Goal: Transaction & Acquisition: Purchase product/service

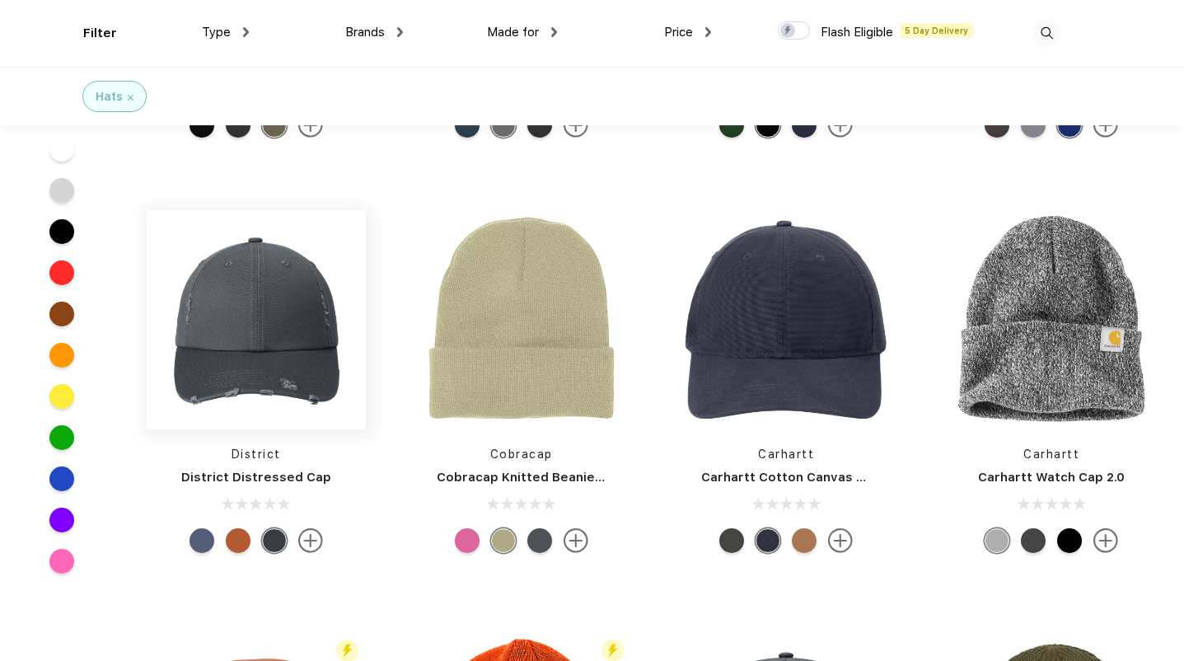
scroll to position [2387, 0]
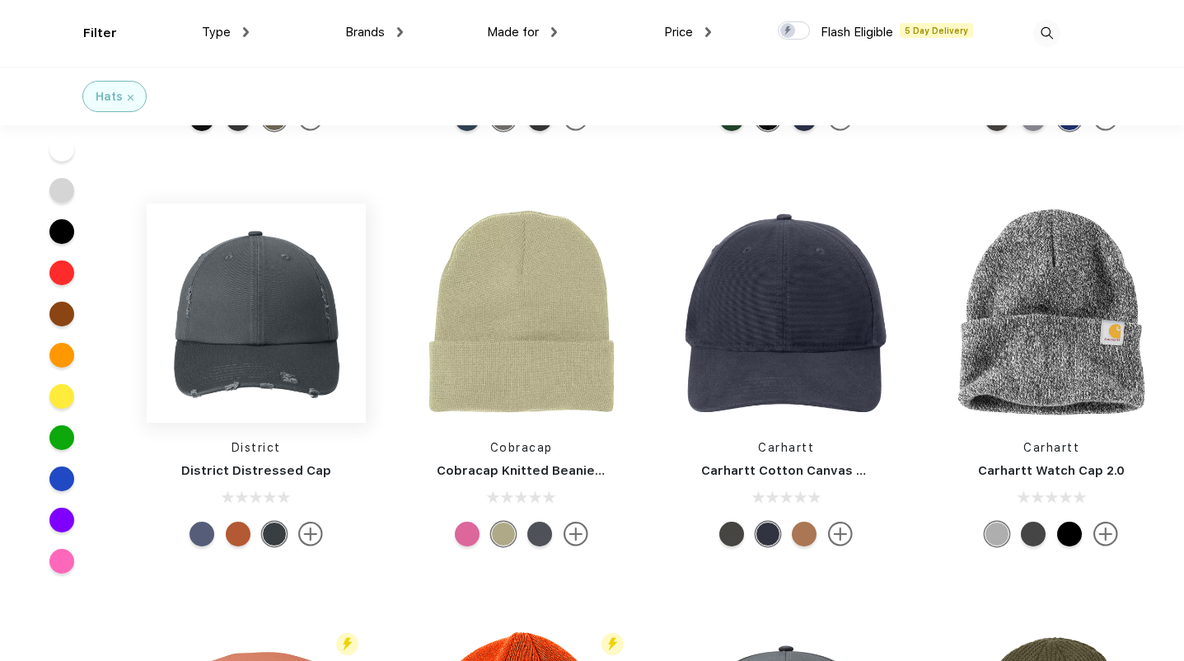
click at [281, 367] on img at bounding box center [256, 313] width 219 height 219
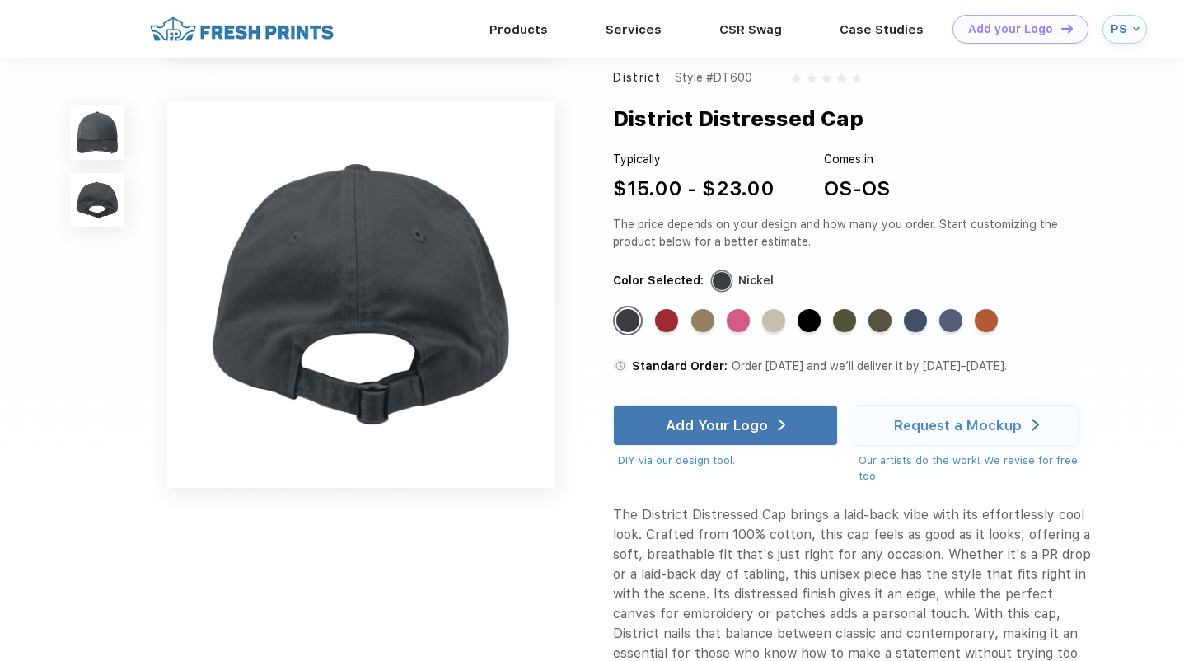
scroll to position [389, 0]
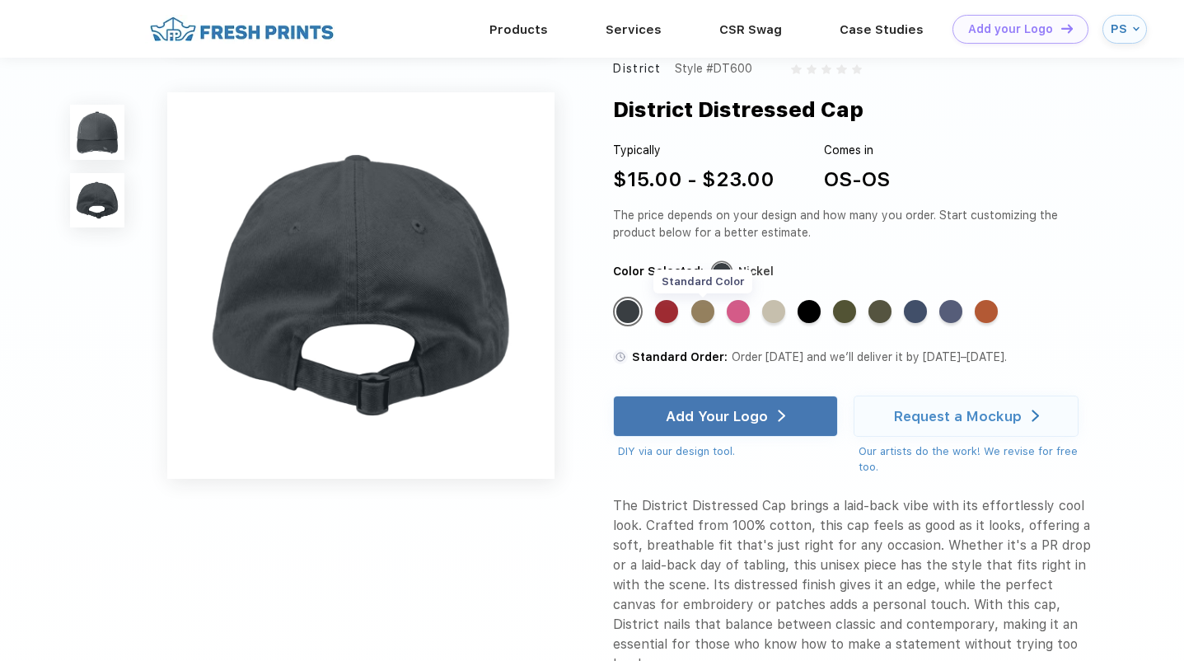
click at [706, 323] on div "Standard Color" at bounding box center [703, 311] width 23 height 23
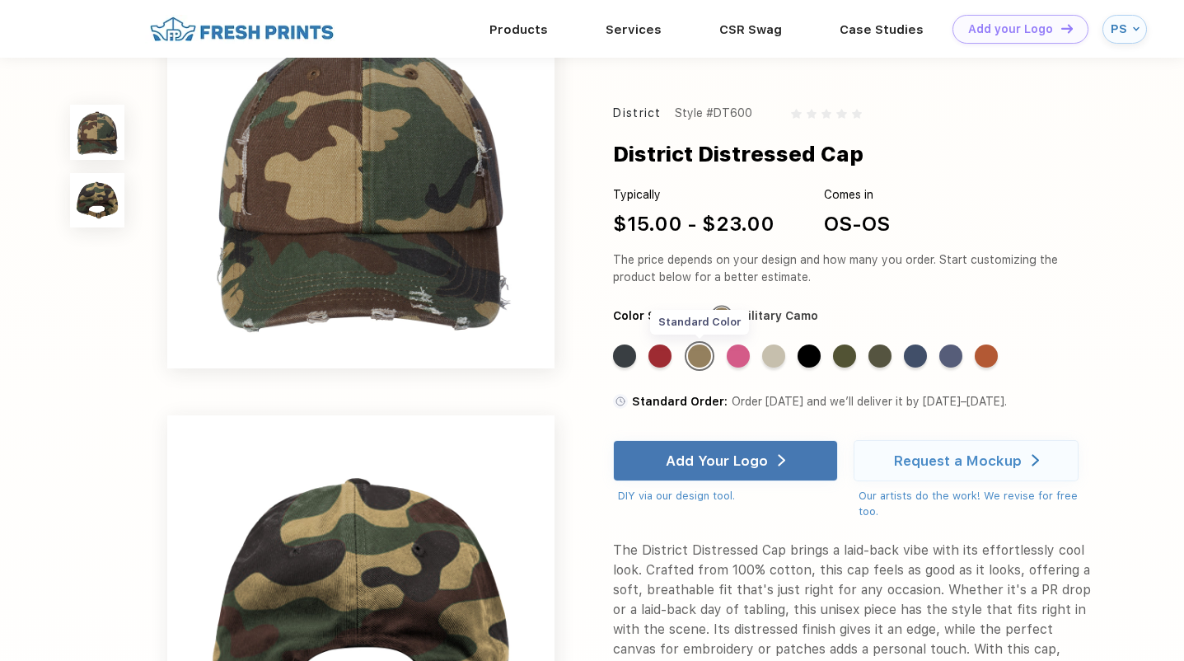
scroll to position [0, 0]
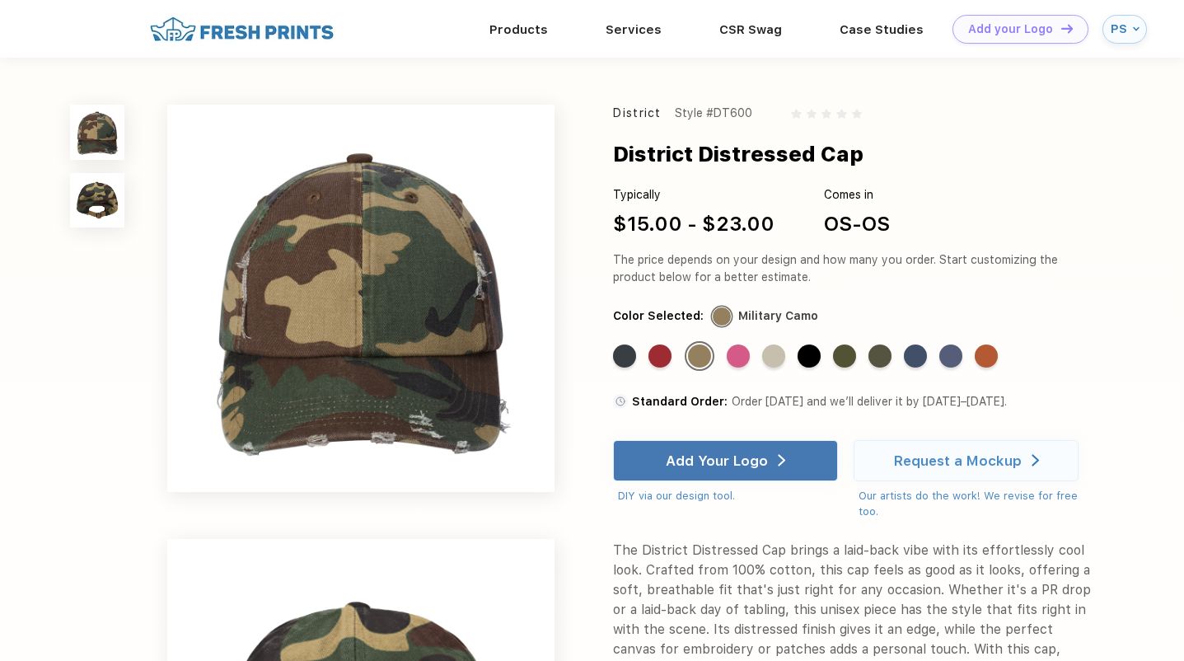
click at [789, 356] on div "Standard Color Standard Color Standard Color Standard Color Standard Color Stan…" at bounding box center [842, 362] width 459 height 42
click at [777, 356] on div "Standard Color" at bounding box center [773, 356] width 23 height 23
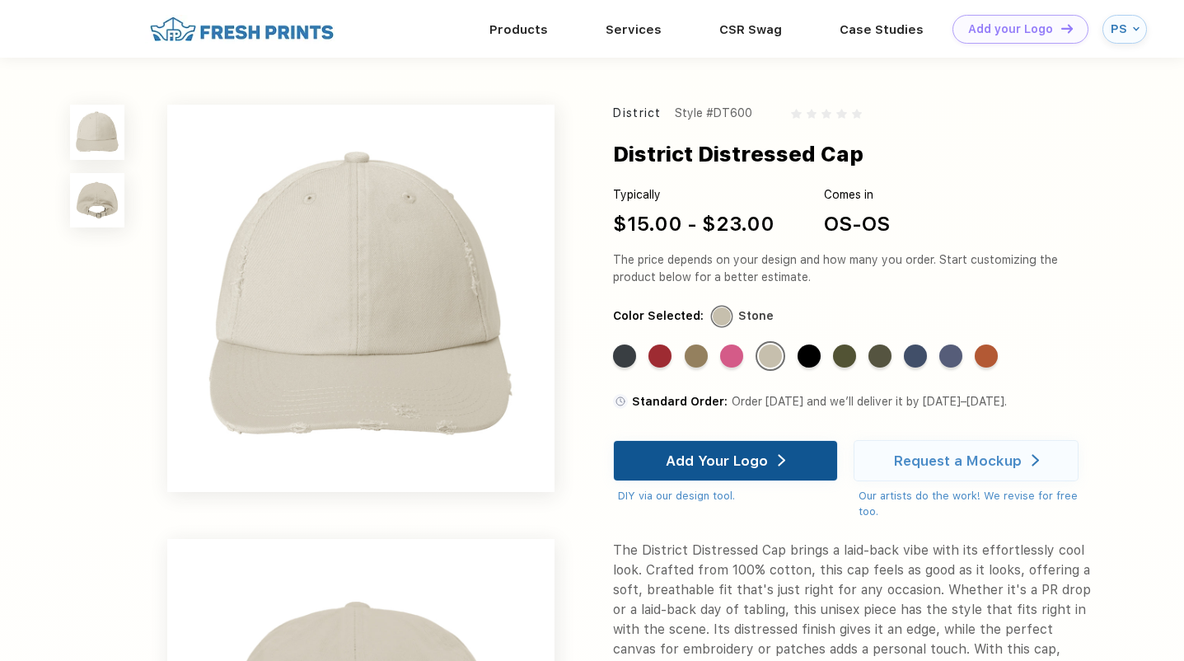
click at [738, 467] on div "Add Your Logo" at bounding box center [717, 461] width 102 height 16
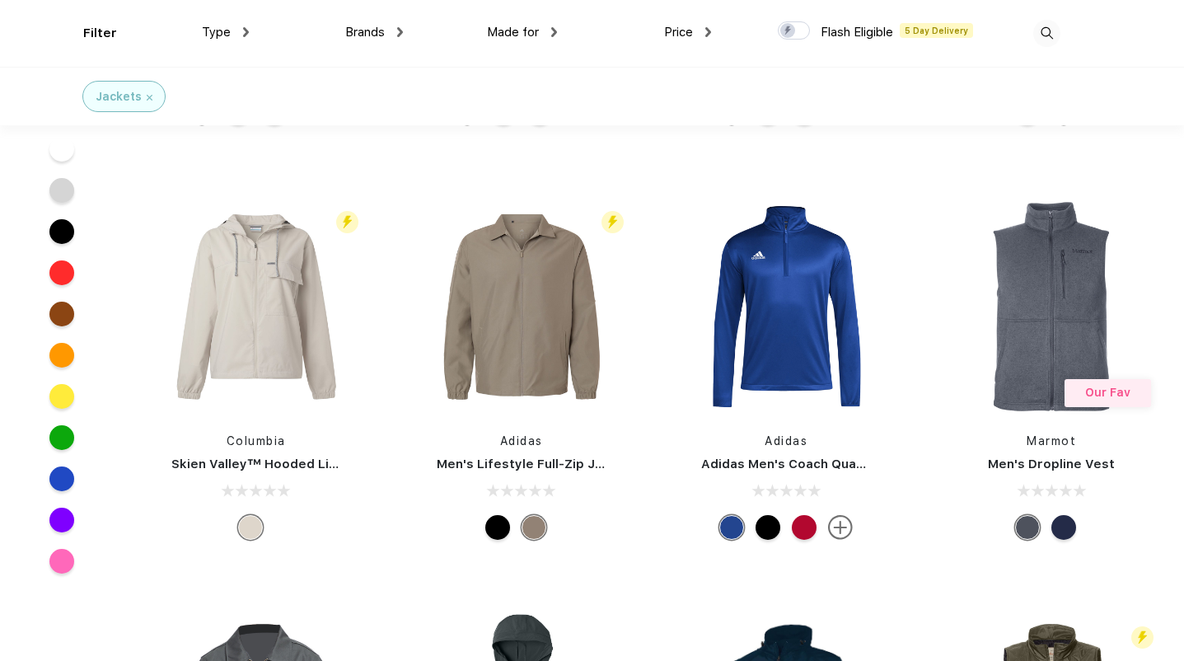
click at [233, 37] on div "Type" at bounding box center [225, 32] width 47 height 19
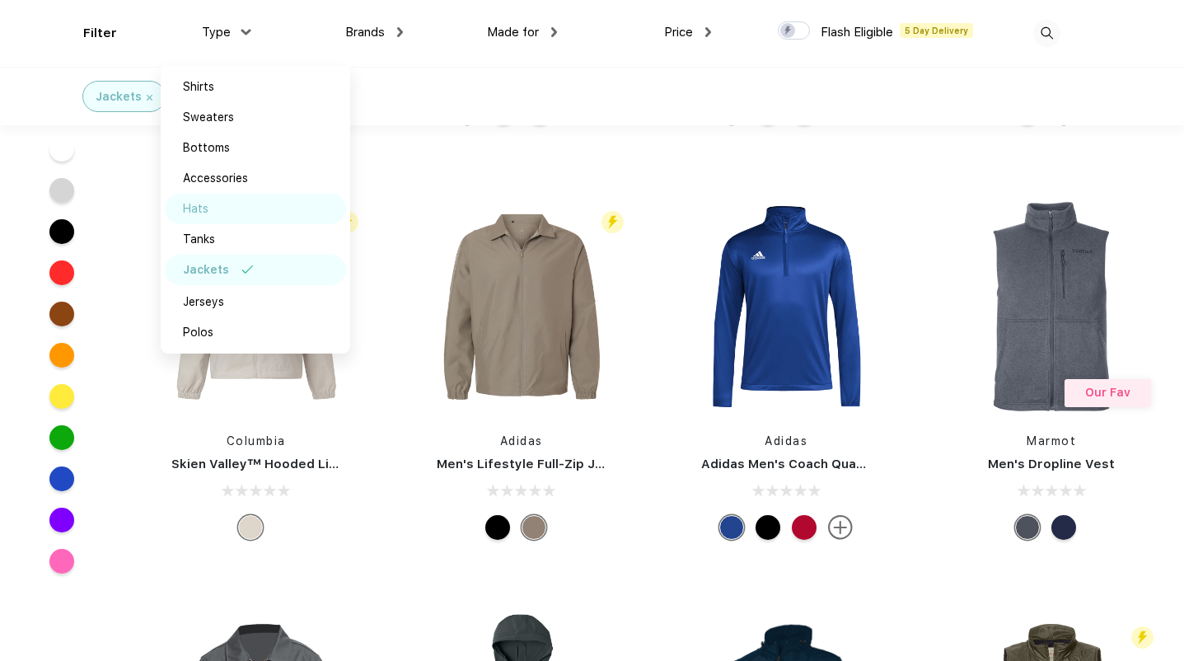
click at [208, 207] on div "Hats" at bounding box center [196, 208] width 26 height 17
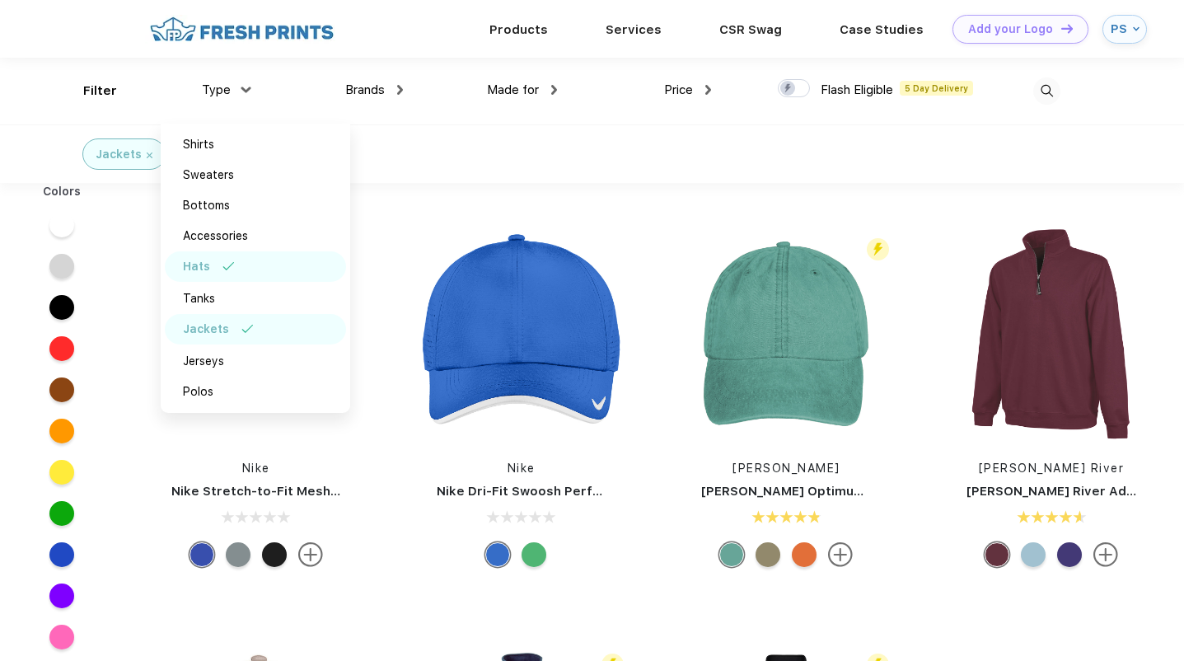
click at [148, 153] on img at bounding box center [150, 155] width 6 height 6
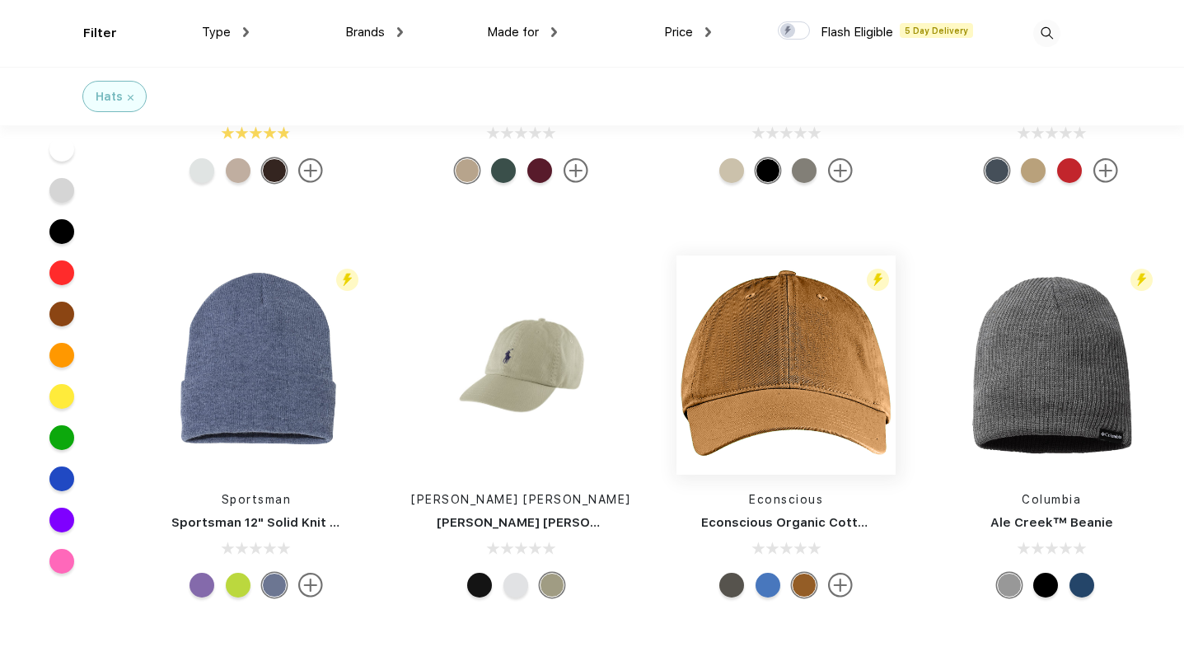
scroll to position [1104, 0]
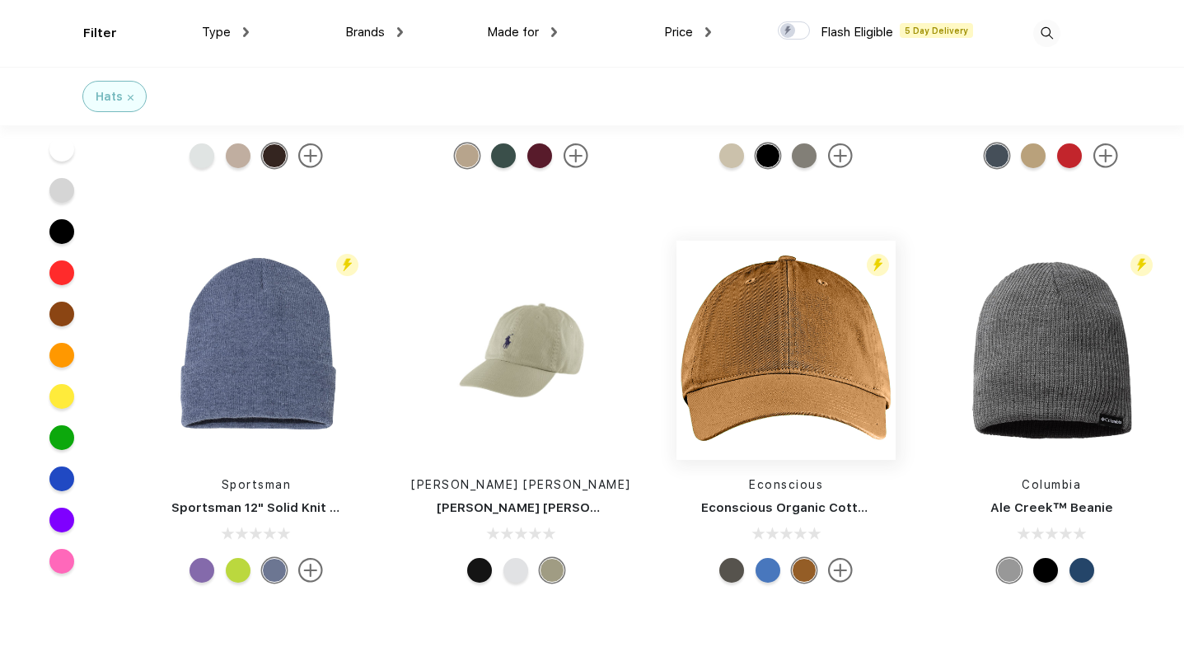
click at [776, 383] on img at bounding box center [786, 350] width 219 height 219
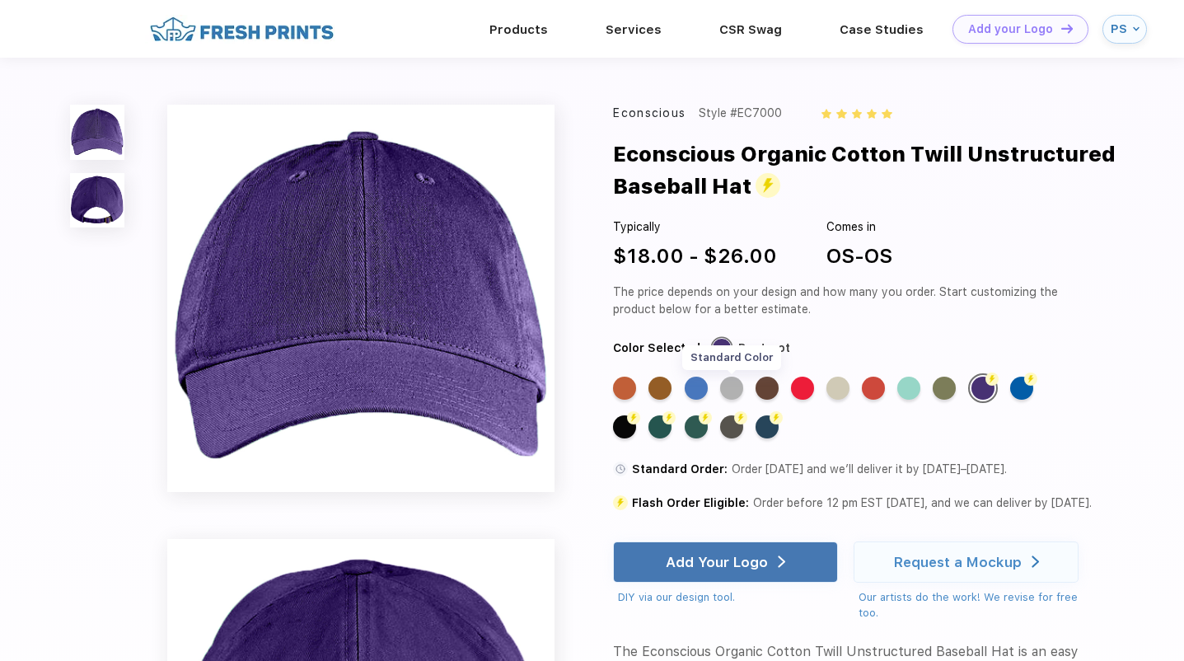
click at [726, 387] on div "Standard Color" at bounding box center [731, 388] width 23 height 23
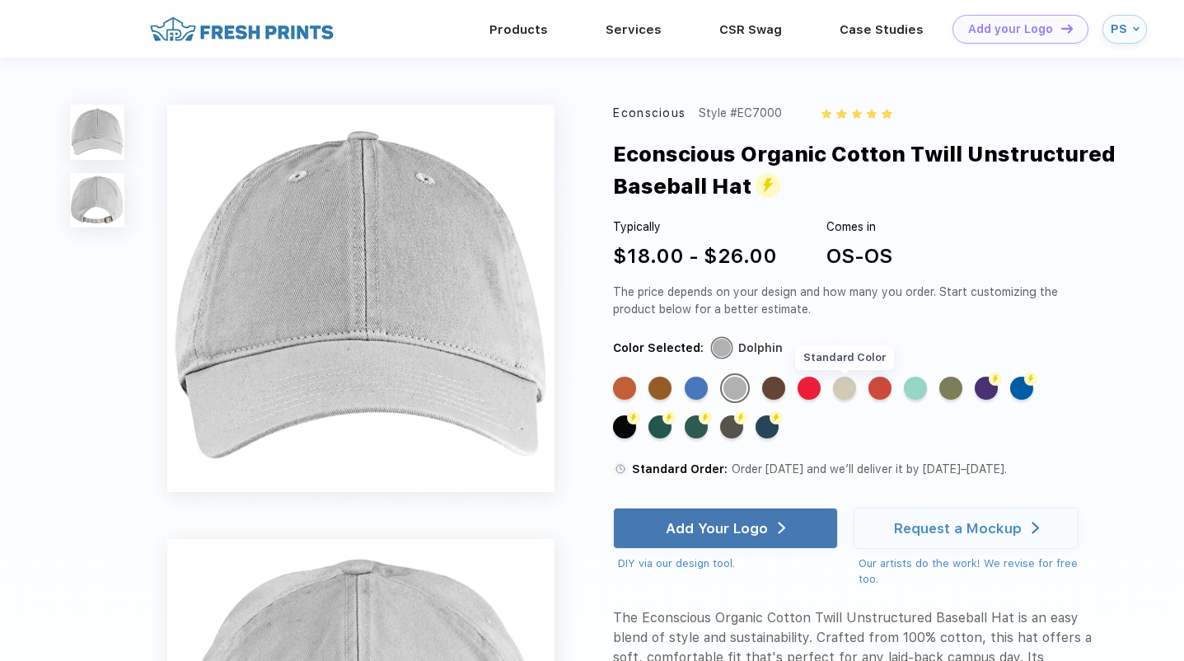
click at [853, 385] on div "Standard Color" at bounding box center [844, 388] width 23 height 23
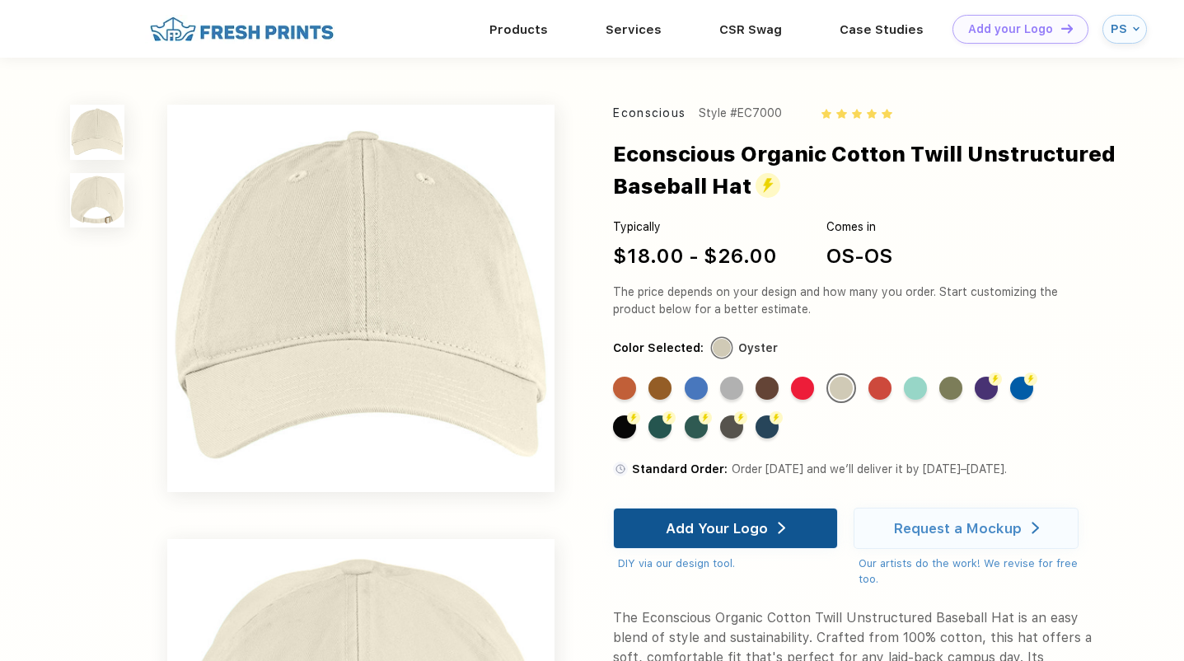
click at [710, 526] on div "Add Your Logo" at bounding box center [717, 528] width 102 height 16
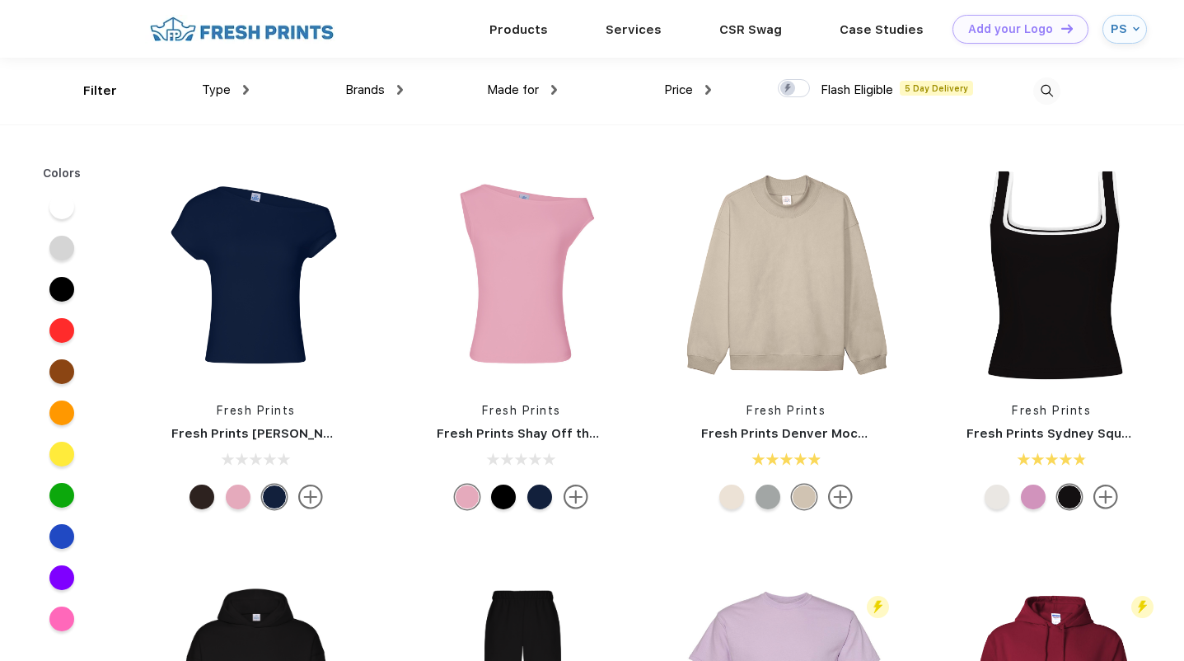
scroll to position [1, 0]
click at [238, 87] on div "Type" at bounding box center [225, 89] width 47 height 19
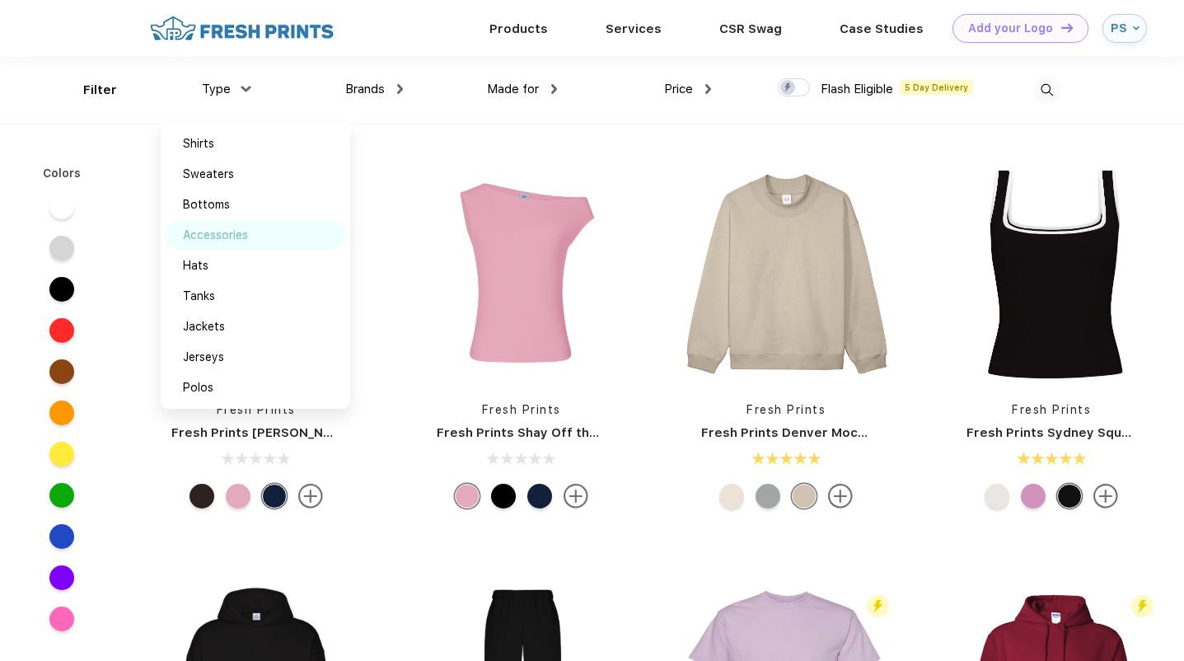
scroll to position [44, 0]
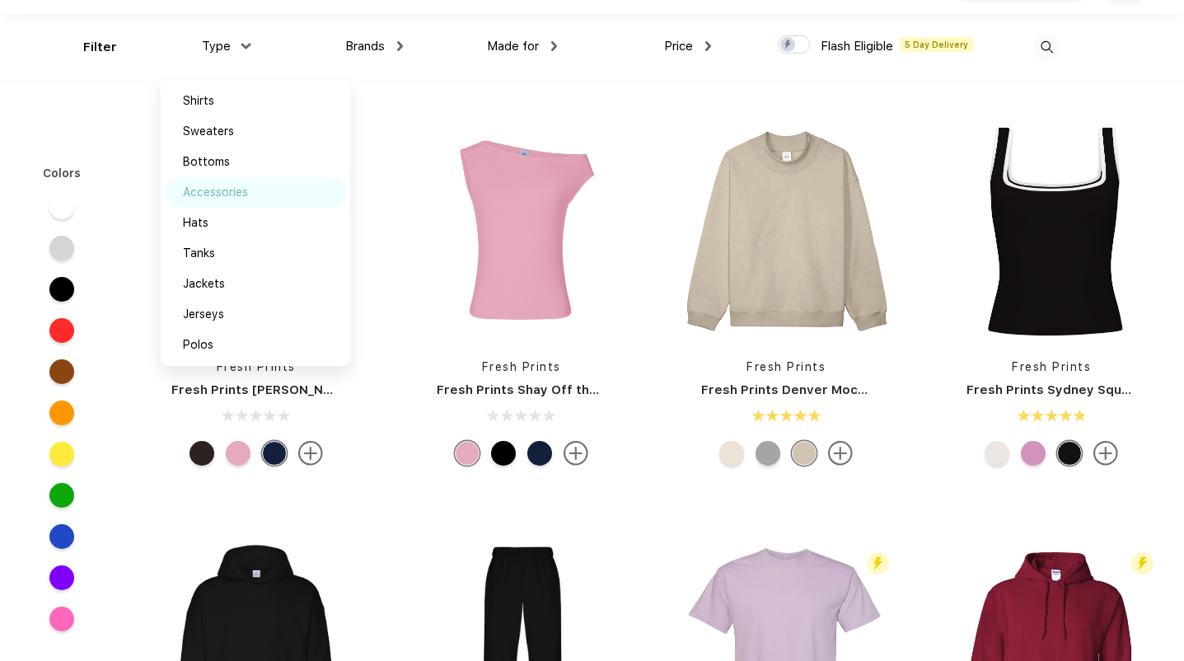
click at [213, 184] on div "Accessories" at bounding box center [215, 192] width 65 height 17
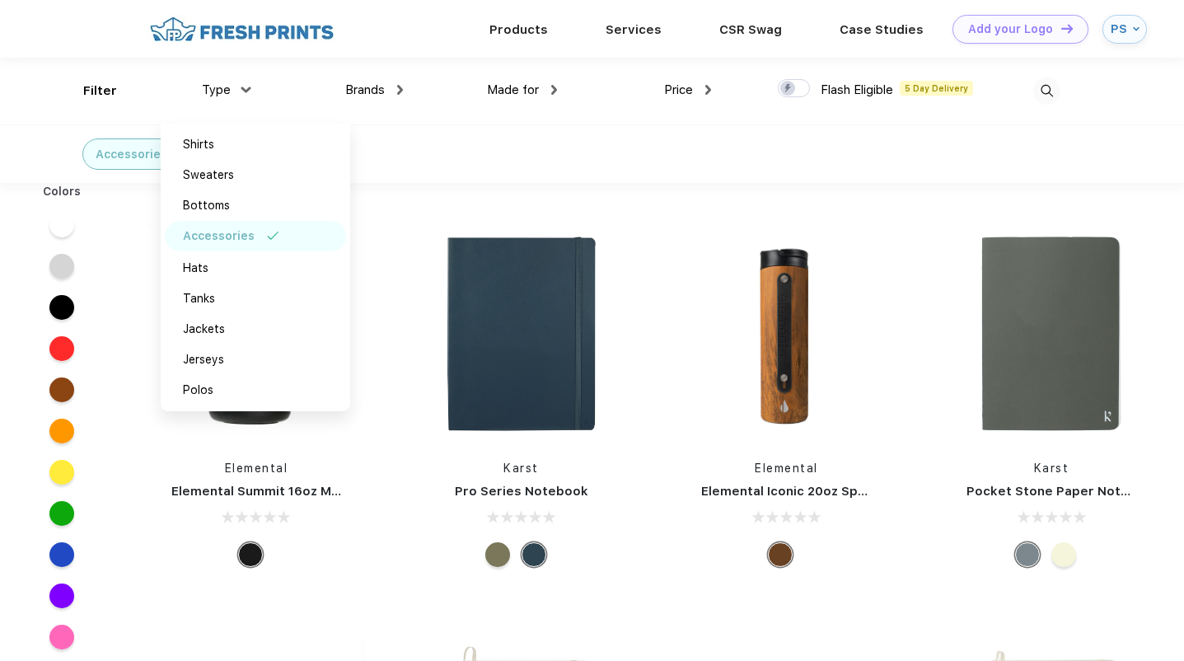
click at [248, 85] on div "Type" at bounding box center [225, 90] width 47 height 19
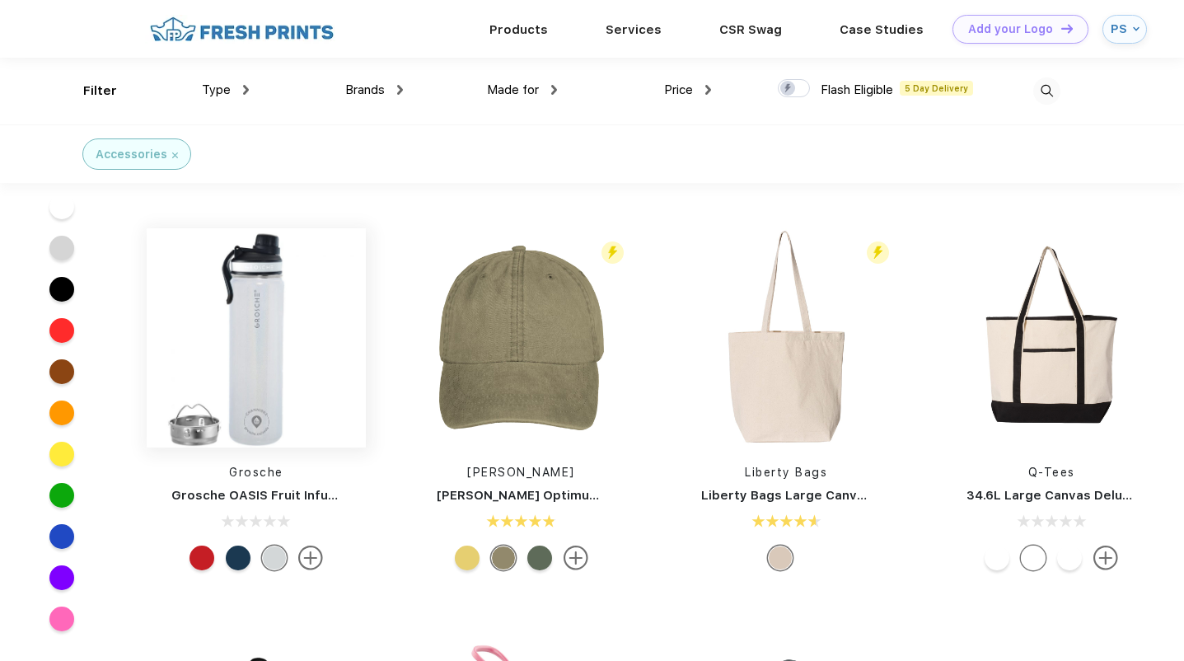
scroll to position [1054, 0]
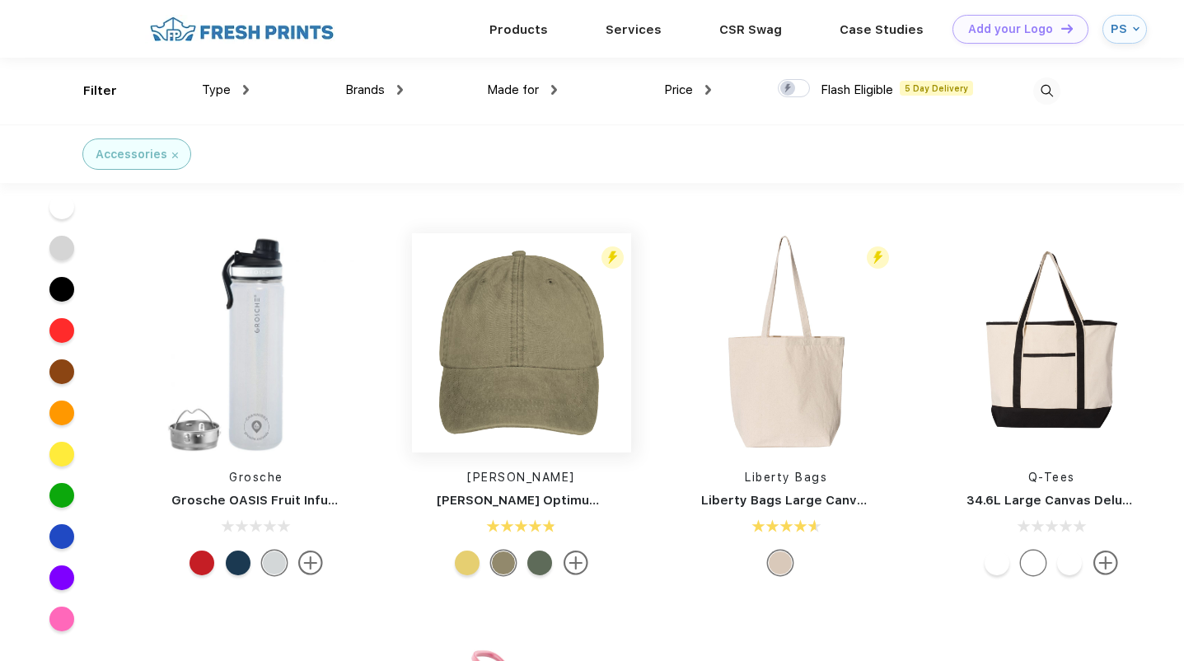
click at [496, 335] on img at bounding box center [521, 342] width 219 height 219
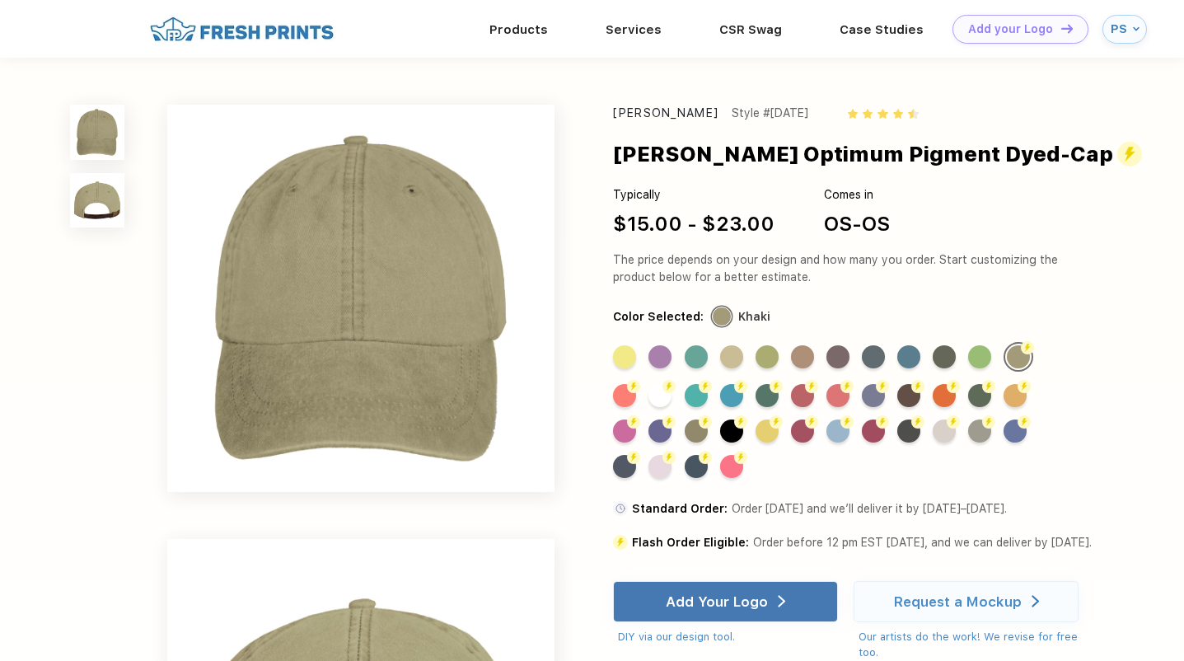
click at [95, 213] on img at bounding box center [97, 200] width 54 height 54
click at [519, 31] on link "Products" at bounding box center [519, 28] width 59 height 15
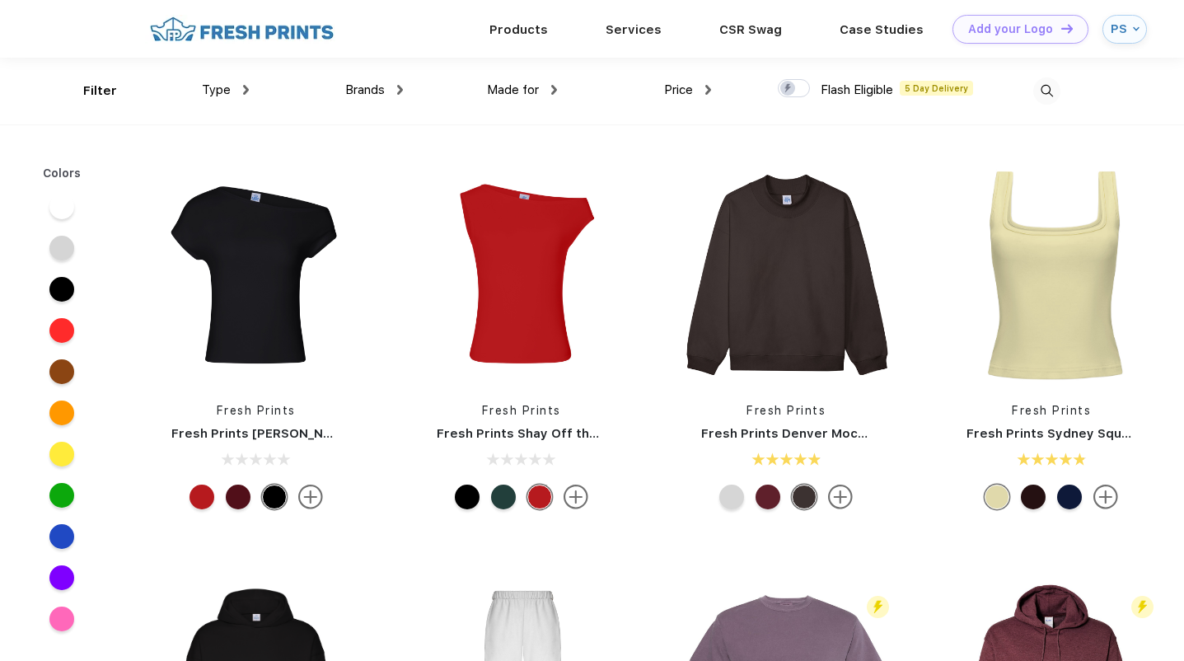
scroll to position [1, 0]
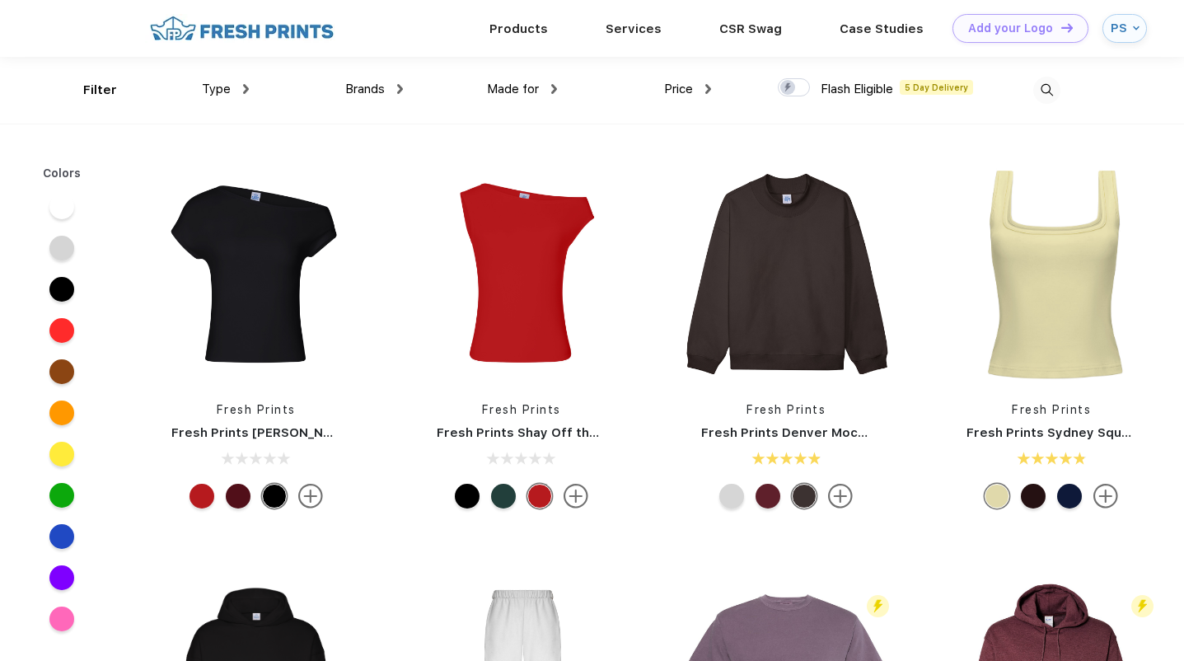
click at [236, 85] on div "Type" at bounding box center [225, 89] width 47 height 19
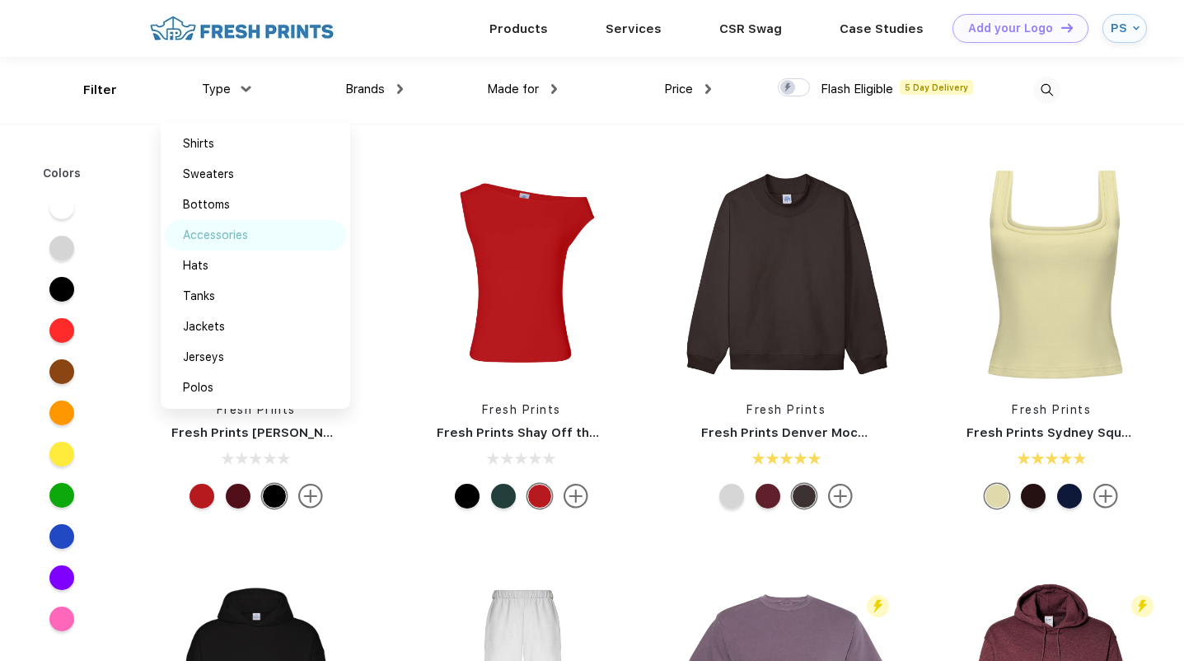
click at [241, 233] on div "Accessories" at bounding box center [215, 235] width 65 height 17
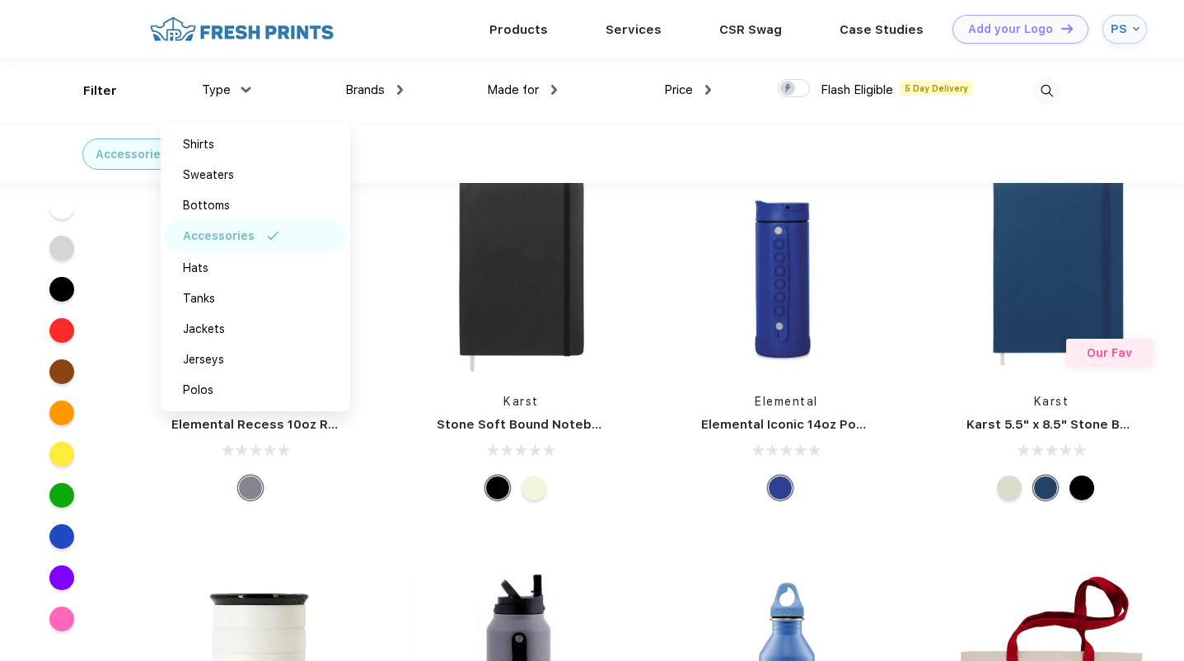
scroll to position [275, 0]
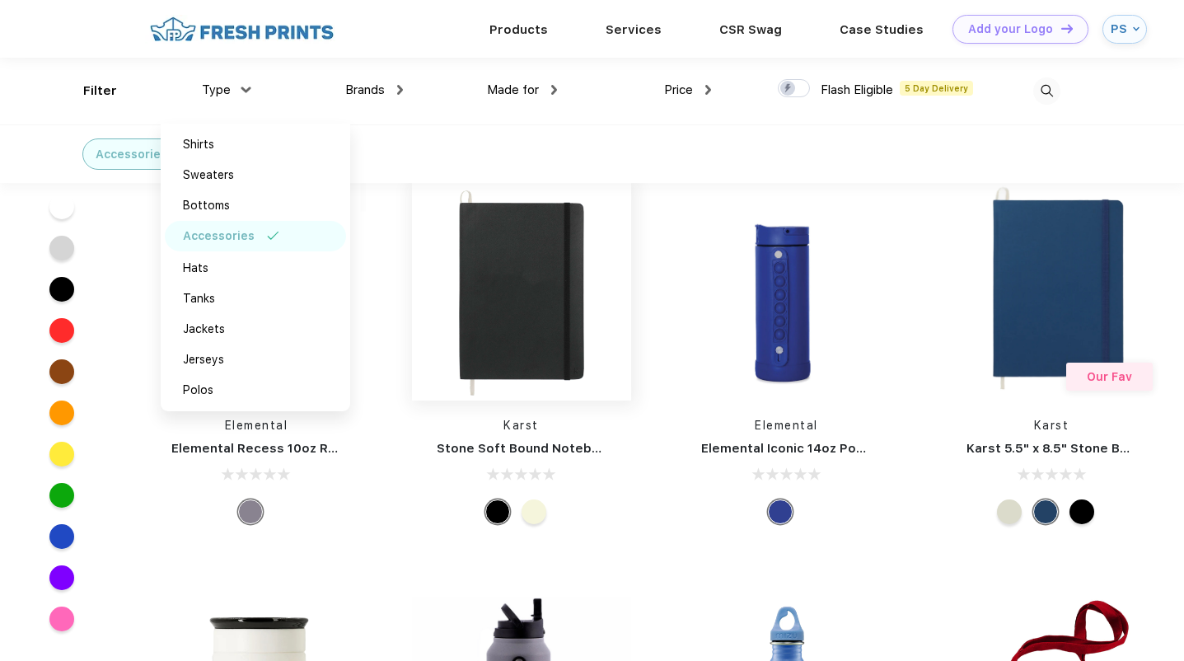
click at [541, 326] on img at bounding box center [521, 290] width 219 height 219
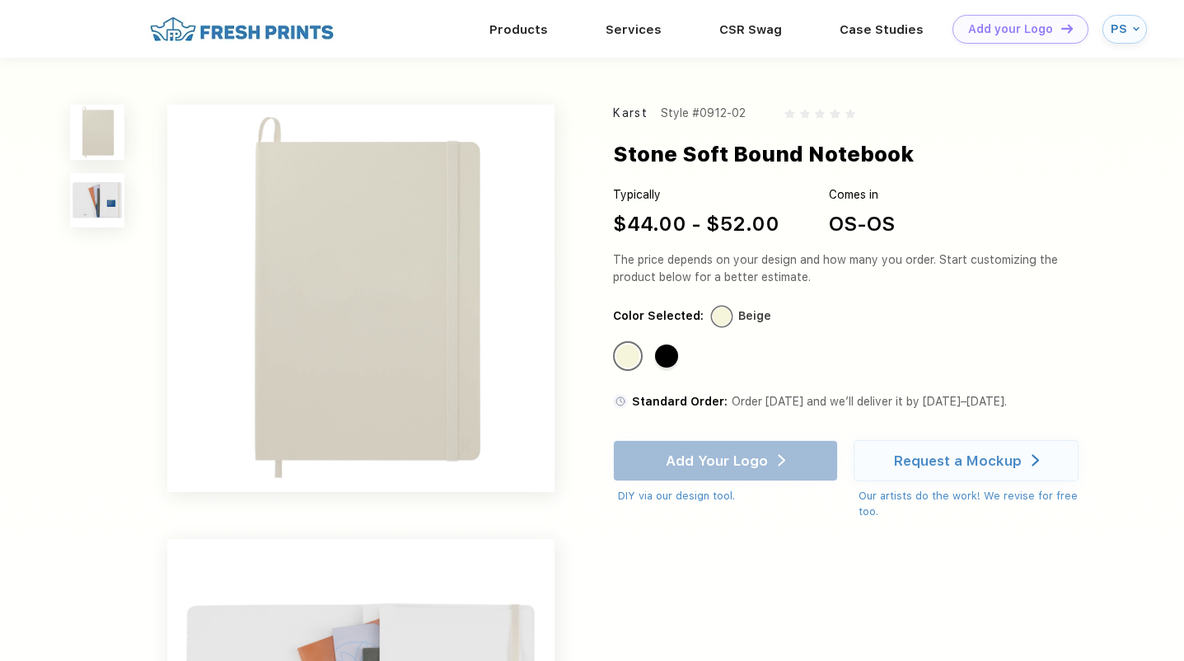
click at [782, 341] on div "Standard Color Standard Color" at bounding box center [842, 362] width 459 height 42
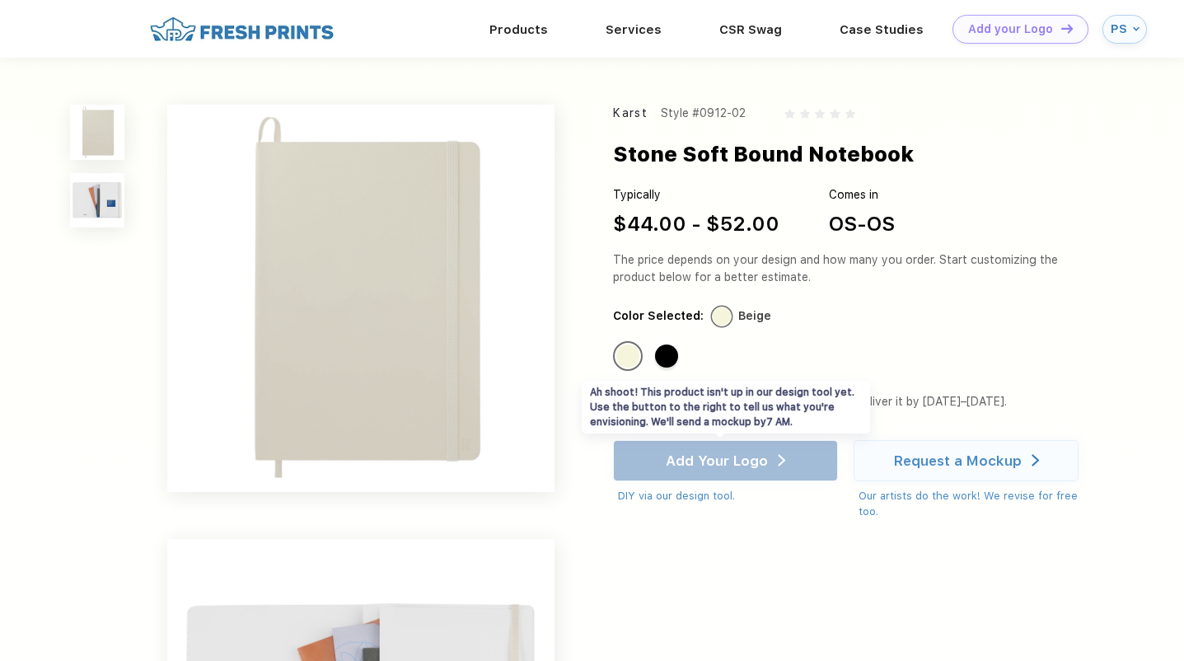
click at [702, 454] on div "Add Your Logo DIY via our design tool. Ah shoot! This product isn't up in our d…" at bounding box center [725, 472] width 225 height 64
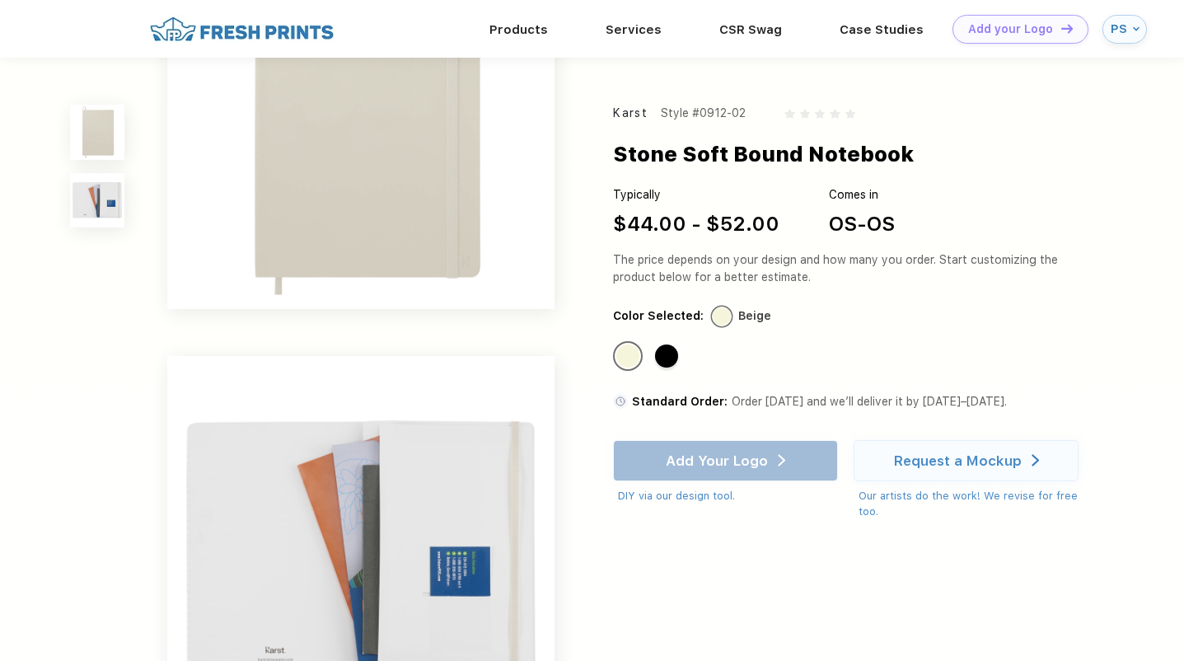
scroll to position [154, 0]
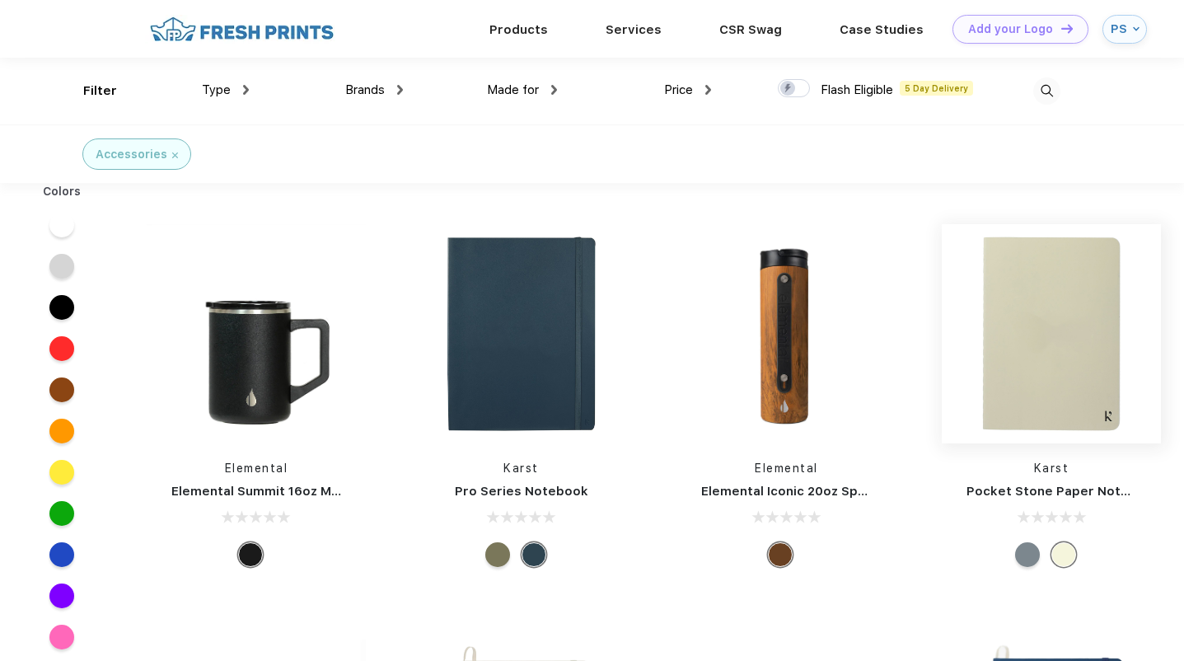
click at [1062, 371] on img at bounding box center [1051, 333] width 219 height 219
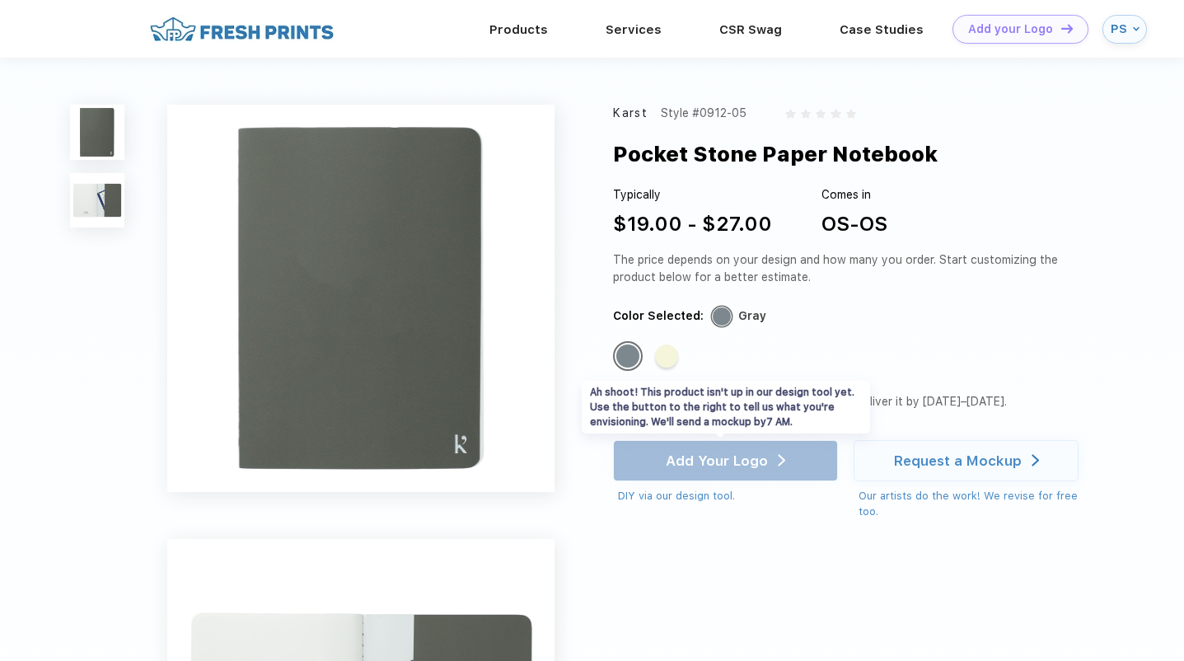
click at [699, 464] on div "Add Your Logo DIY via our design tool. Ah shoot! This product isn't up in our d…" at bounding box center [725, 472] width 225 height 64
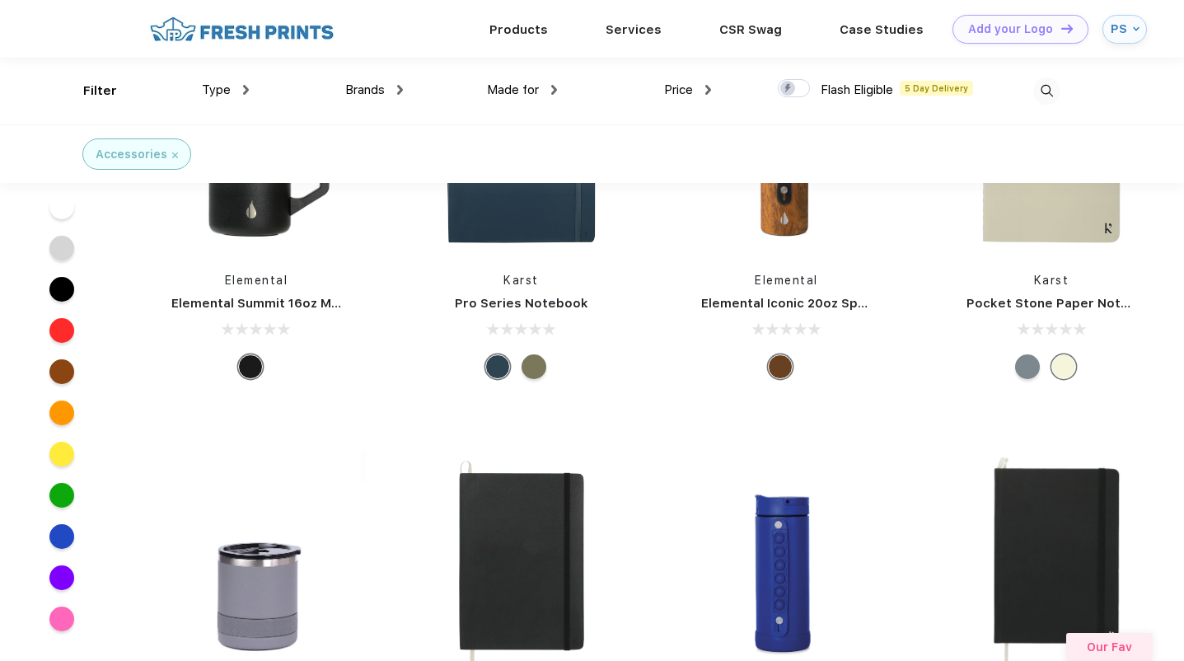
scroll to position [7, 0]
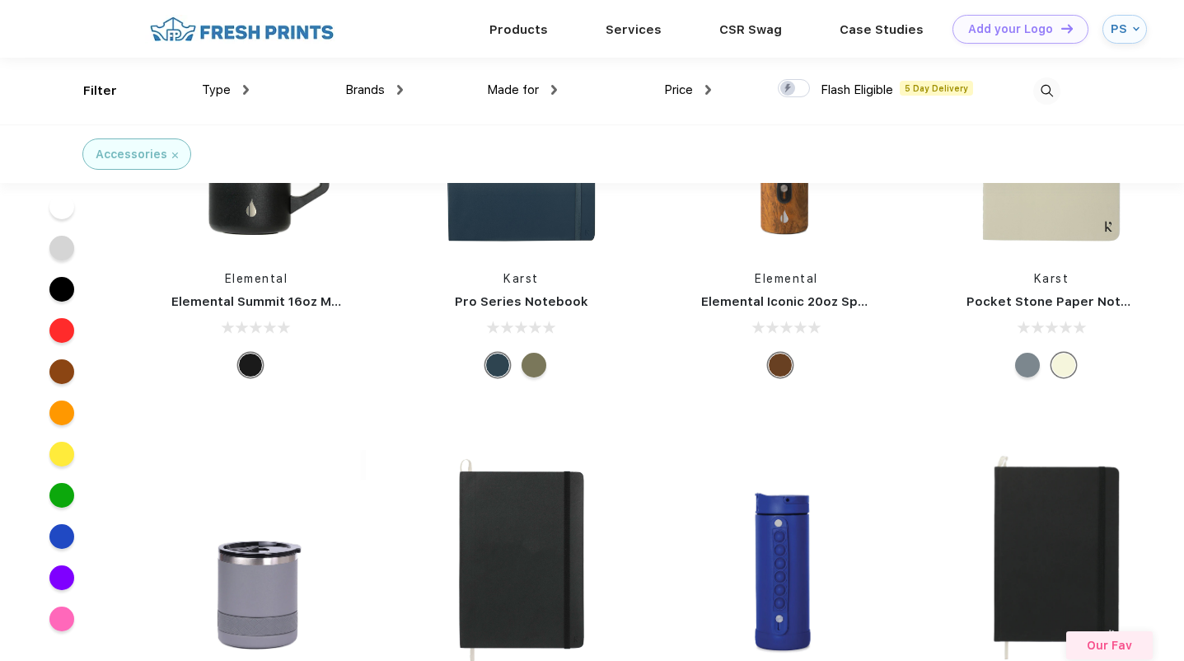
click at [240, 87] on div "Type" at bounding box center [225, 90] width 47 height 19
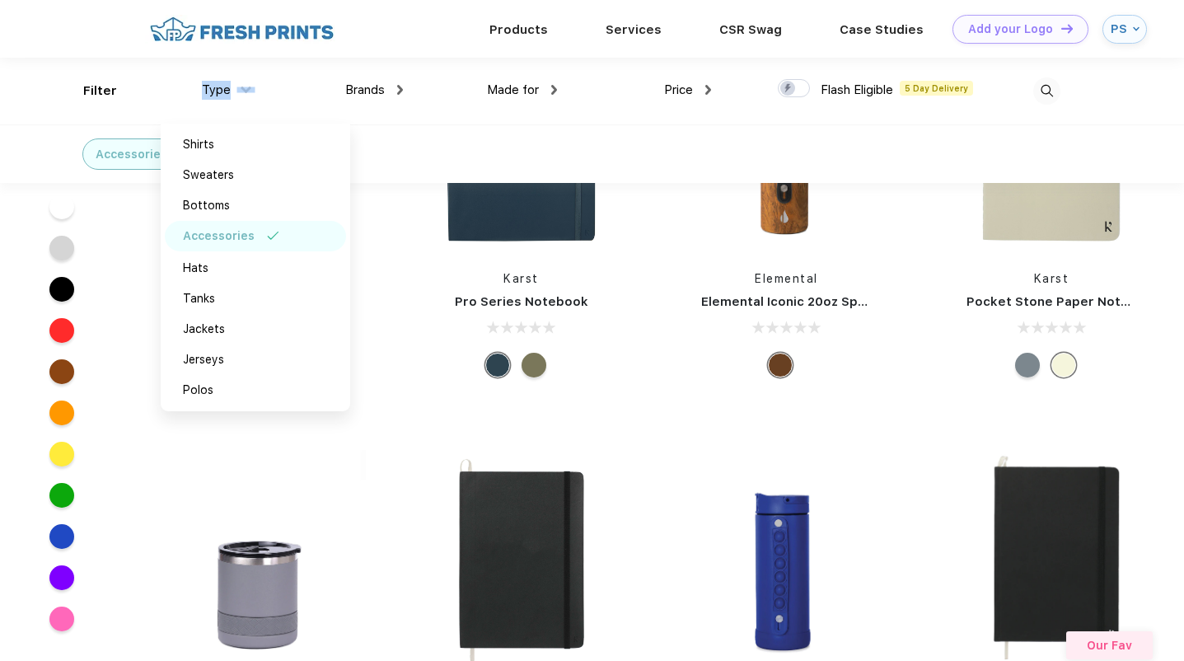
click at [240, 87] on div "Type" at bounding box center [225, 90] width 47 height 19
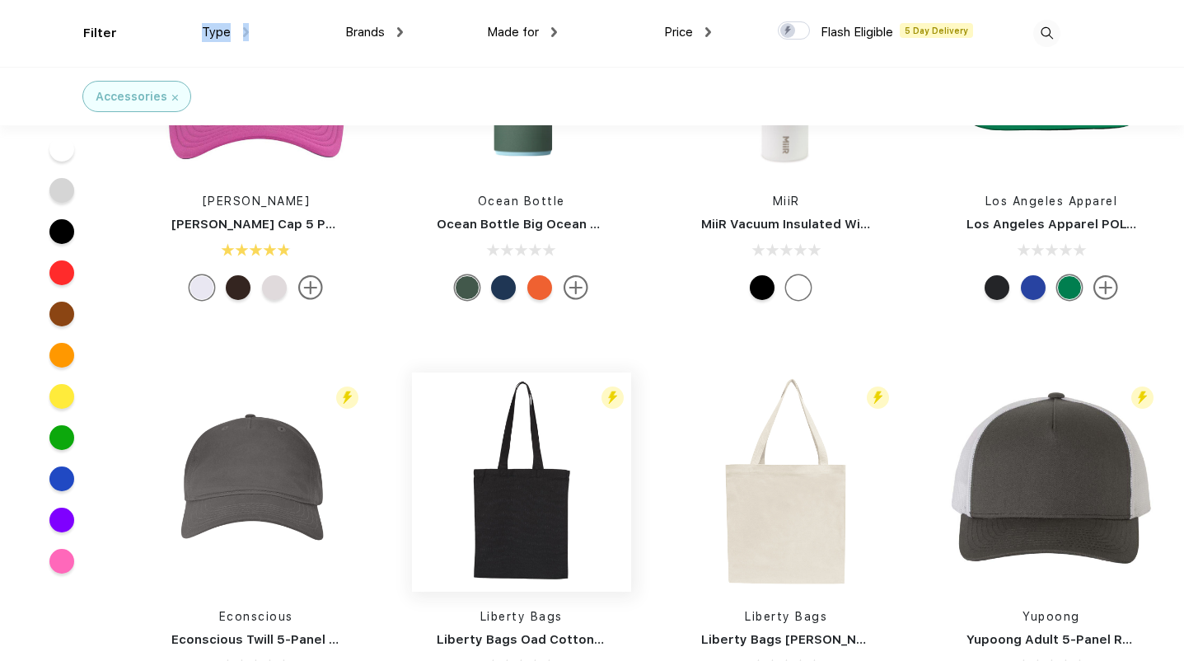
scroll to position [3189, 0]
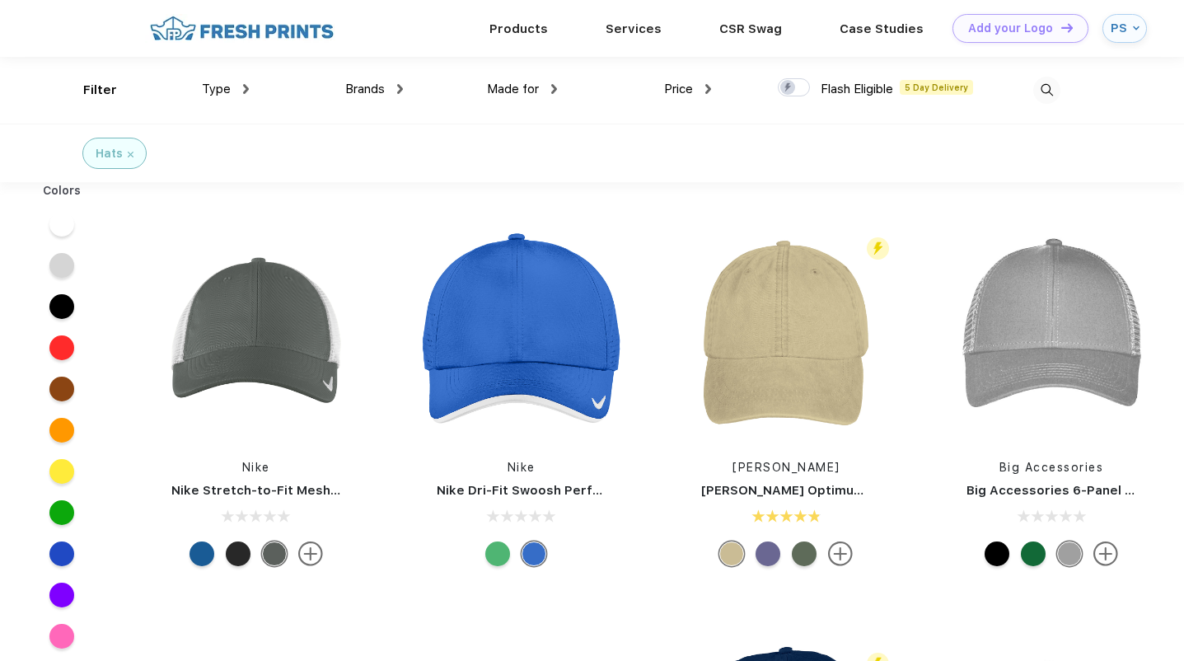
click at [1043, 86] on img at bounding box center [1047, 90] width 27 height 27
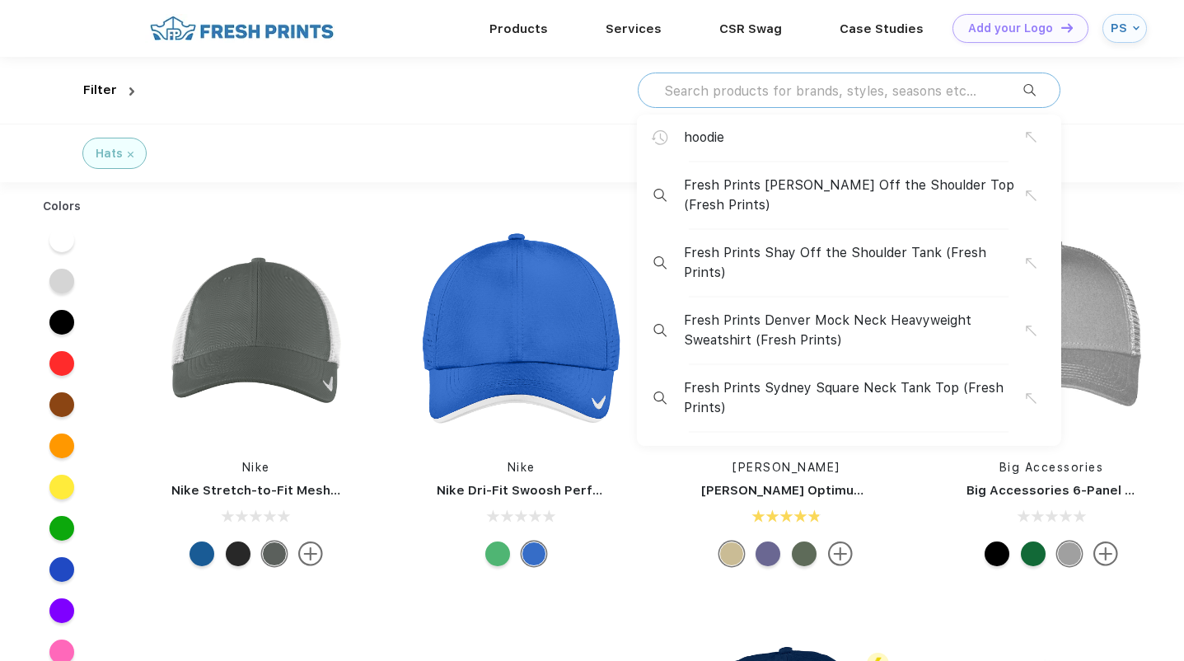
click at [931, 95] on input "text" at bounding box center [843, 91] width 361 height 18
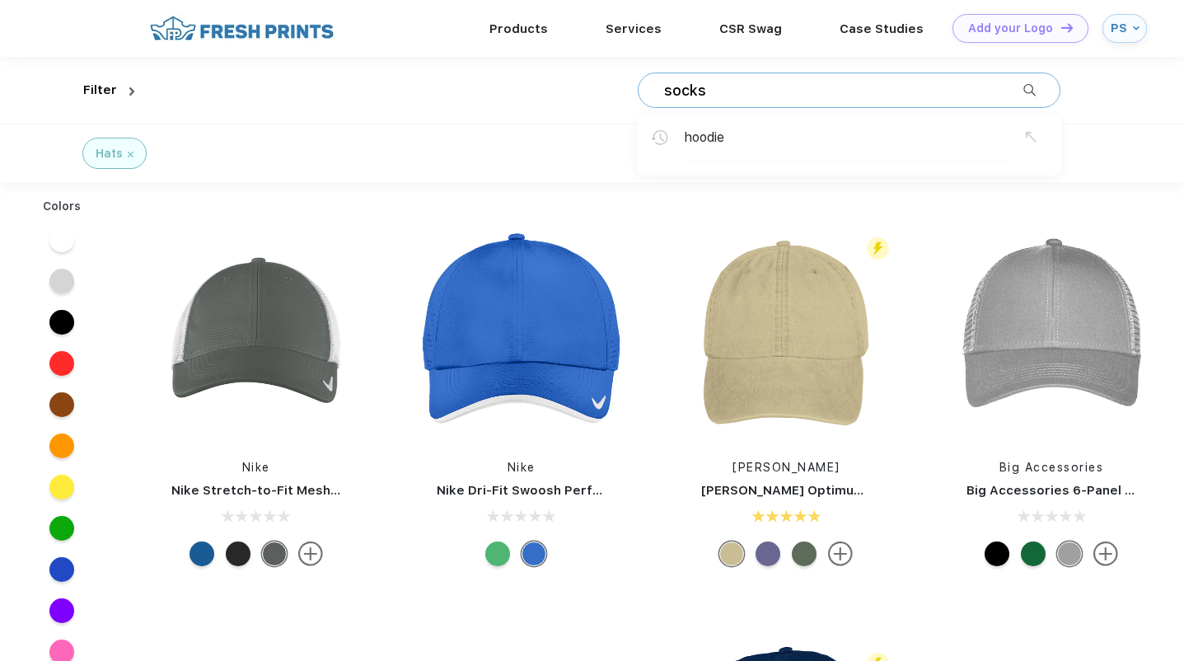
type input "socks"
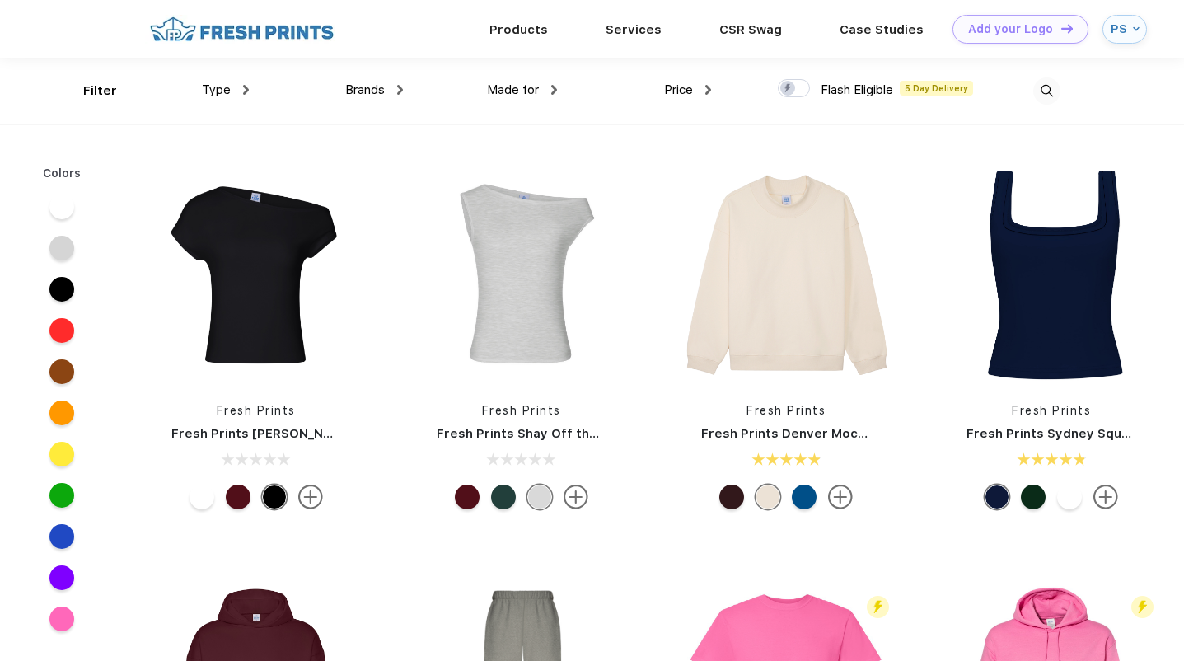
click at [1053, 88] on img at bounding box center [1047, 90] width 27 height 27
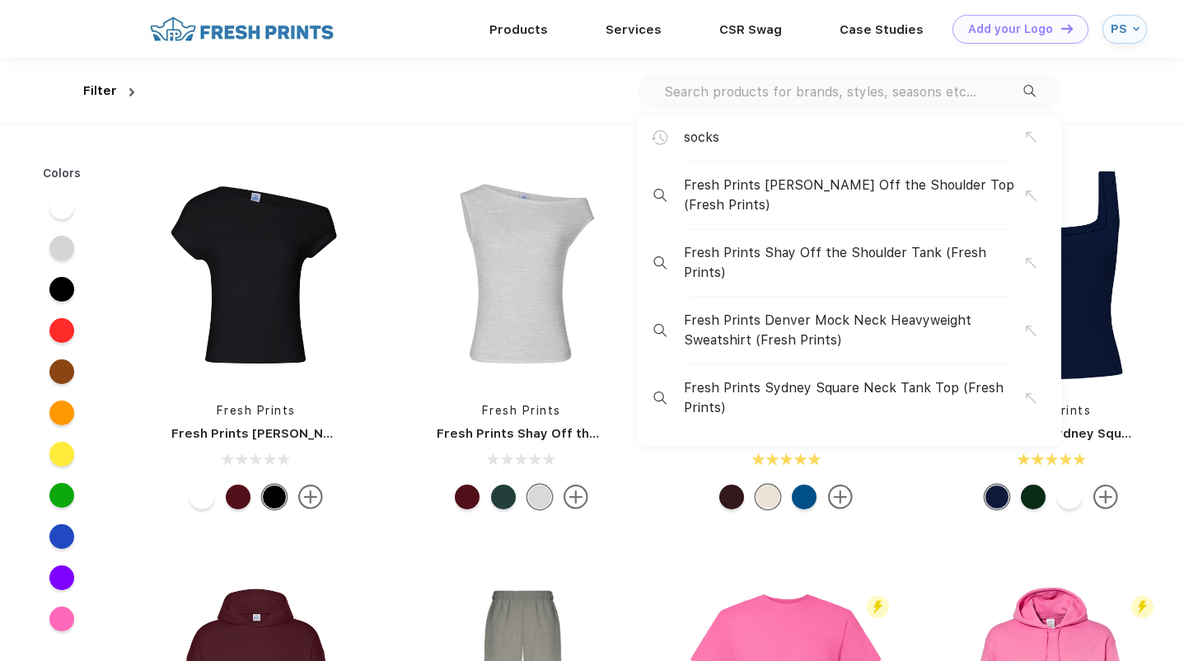
click at [948, 89] on input "text" at bounding box center [843, 91] width 361 height 18
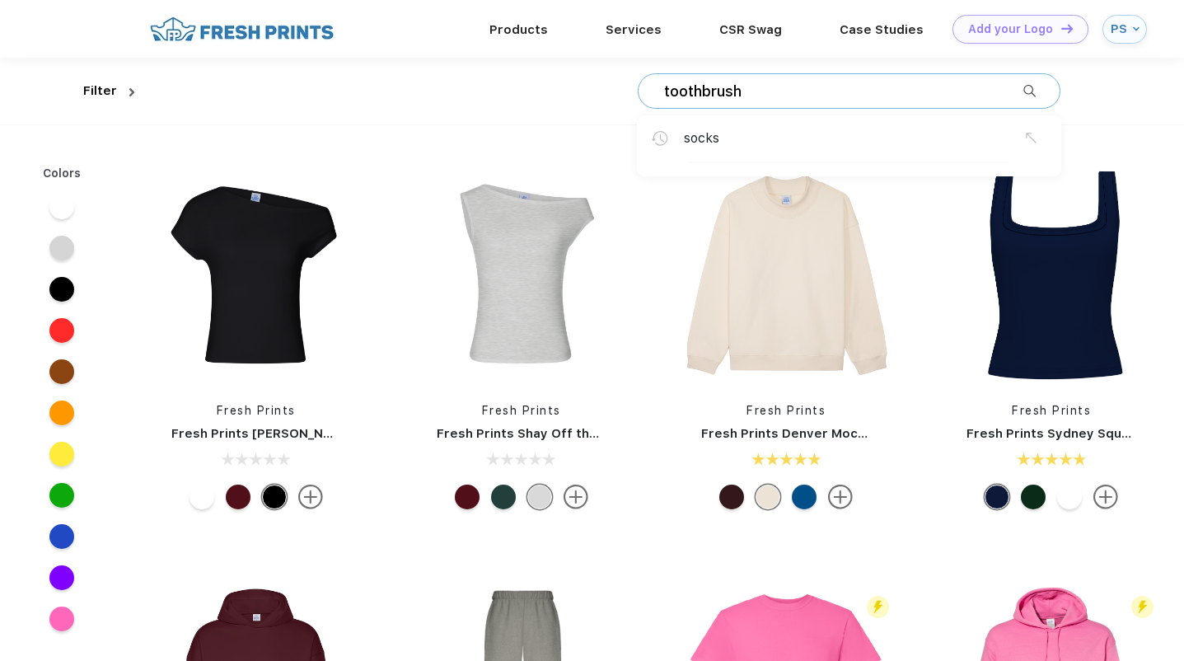
type input "toothbrush"
